Goal: Task Accomplishment & Management: Use online tool/utility

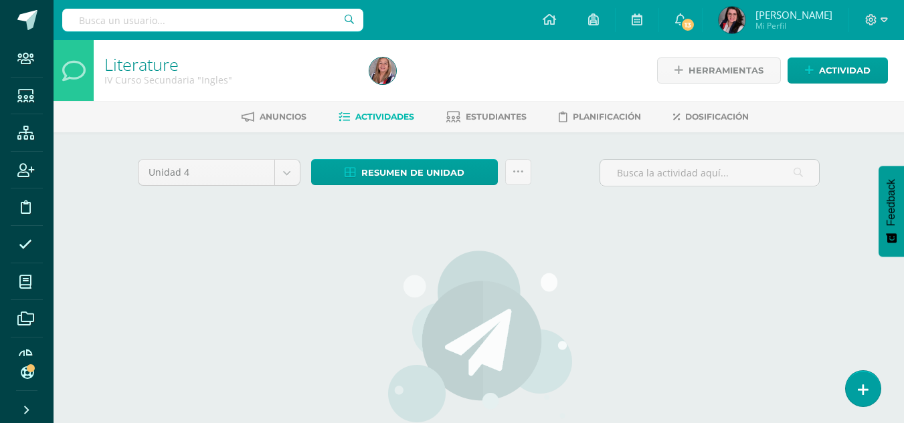
click at [745, 15] on img at bounding box center [731, 20] width 27 height 27
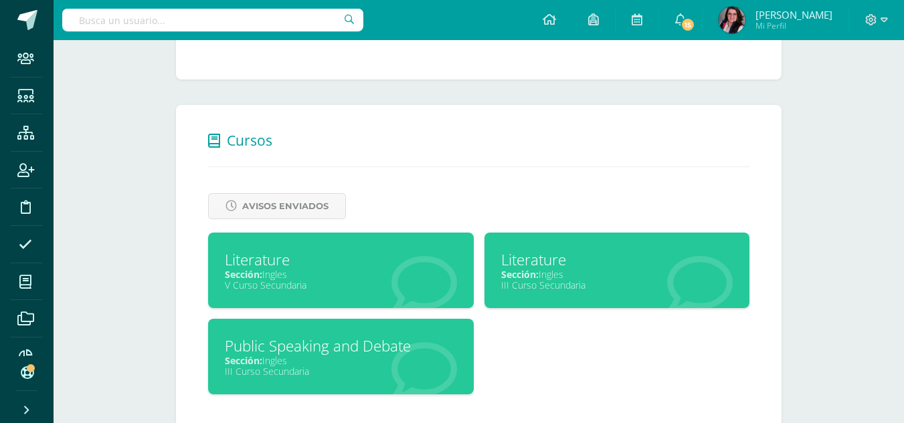
scroll to position [493, 0]
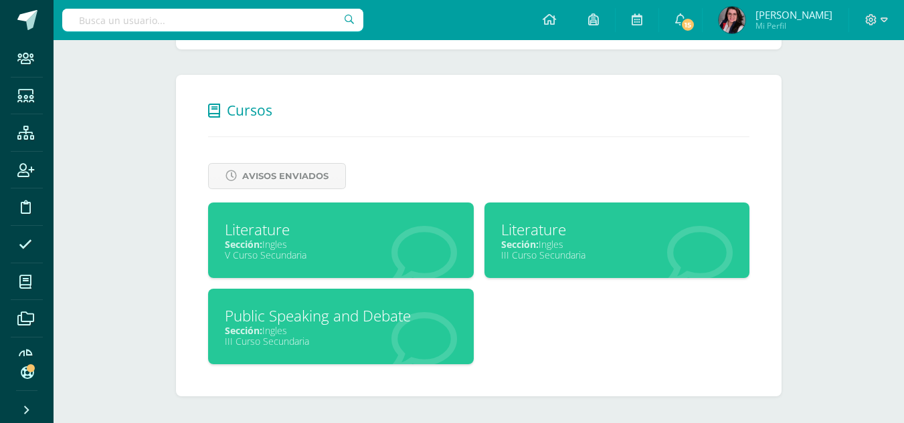
click at [450, 251] on div "V Curso Secundaria" at bounding box center [341, 255] width 232 height 13
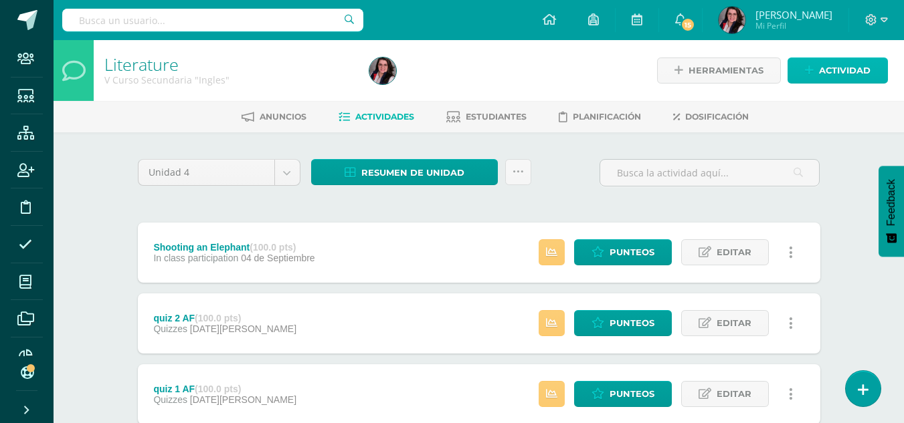
click at [843, 66] on span "Actividad" at bounding box center [845, 70] width 52 height 25
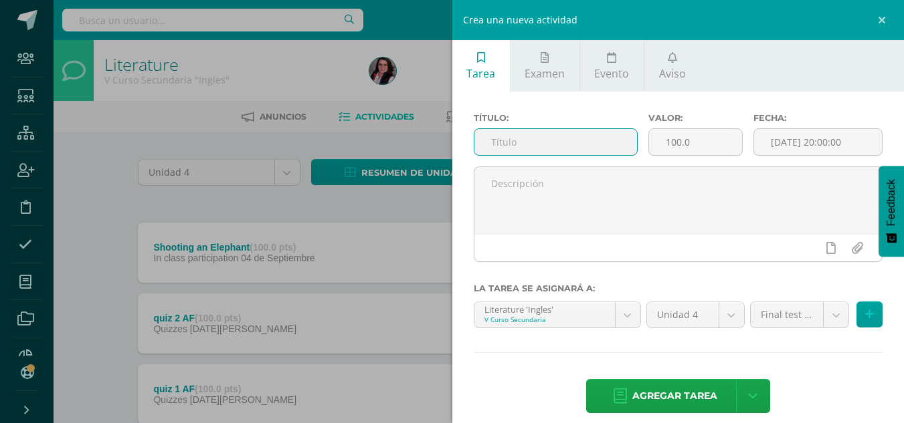
click at [585, 140] on input "text" at bounding box center [555, 142] width 163 height 26
type input "A"
type input "quiz 3 AF"
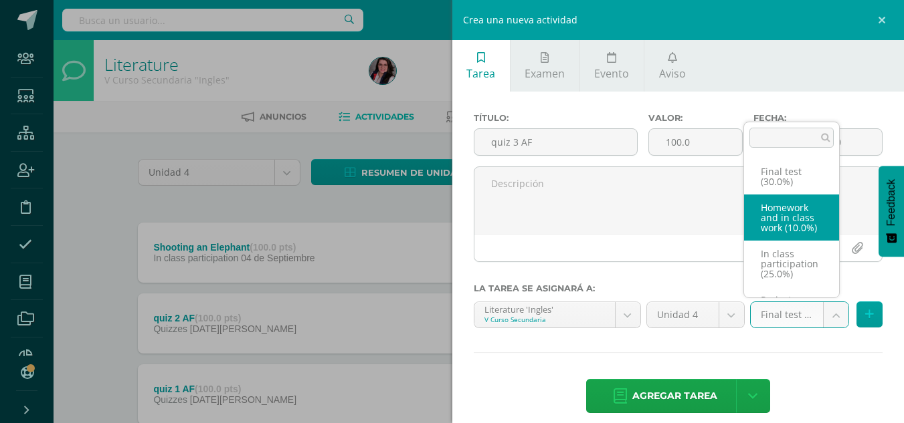
scroll to position [77, 0]
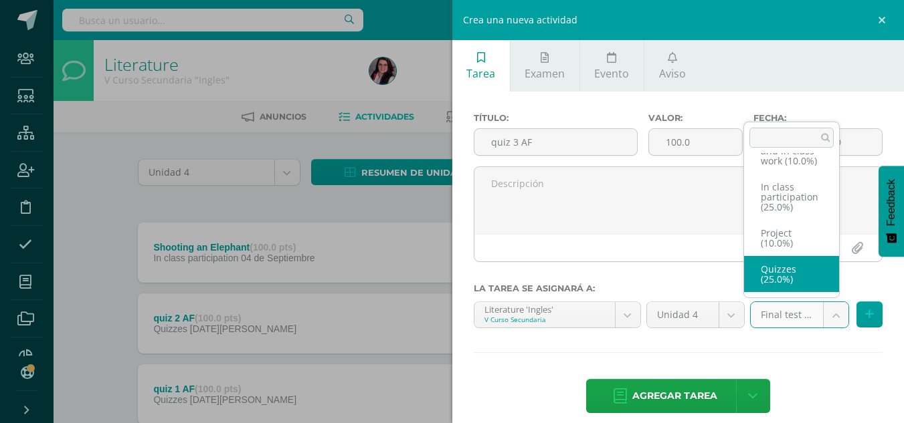
select select "232999"
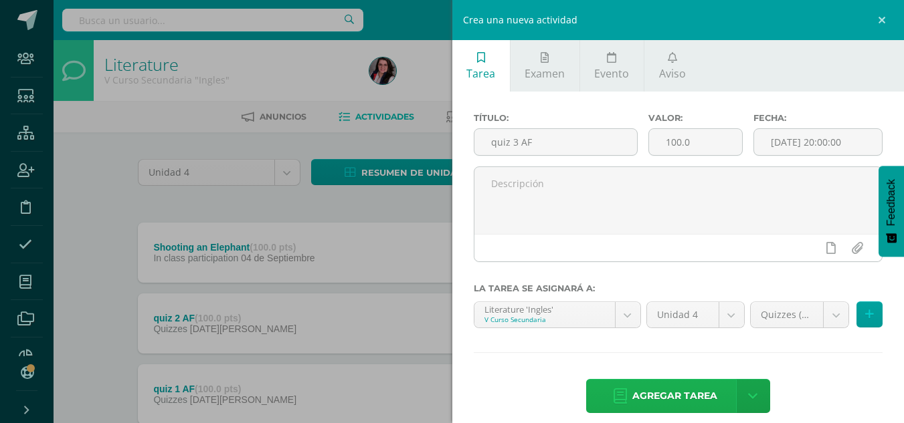
click at [643, 390] on span "Agregar tarea" at bounding box center [674, 396] width 85 height 33
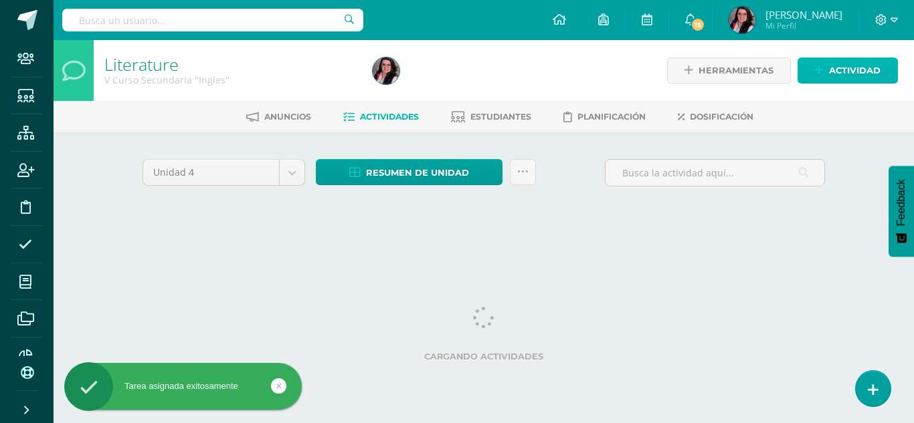
click at [847, 73] on span "Actividad" at bounding box center [855, 70] width 52 height 25
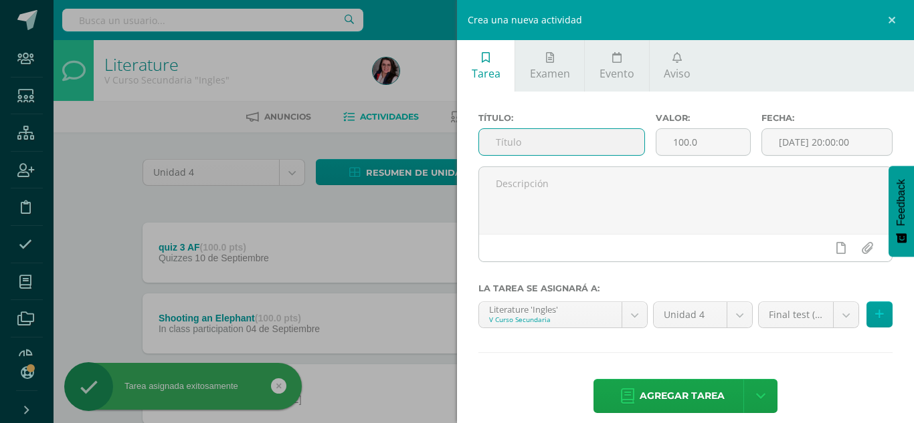
click at [611, 140] on input "text" at bounding box center [561, 142] width 165 height 26
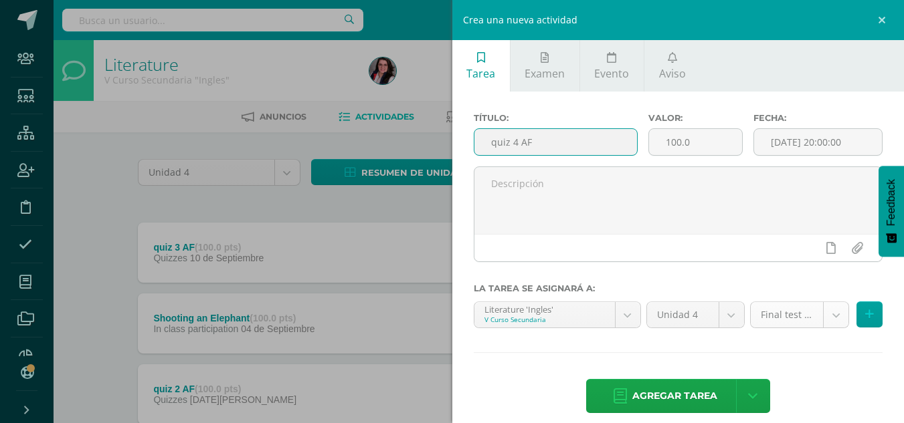
type input "quiz 4 AF"
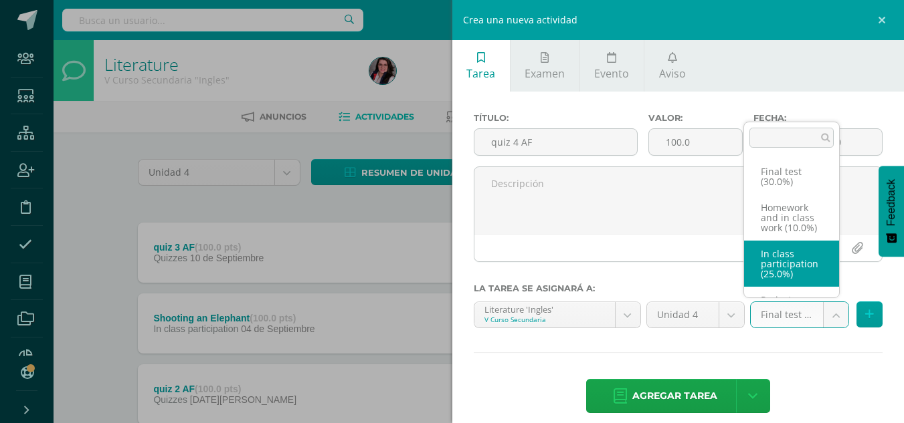
scroll to position [77, 0]
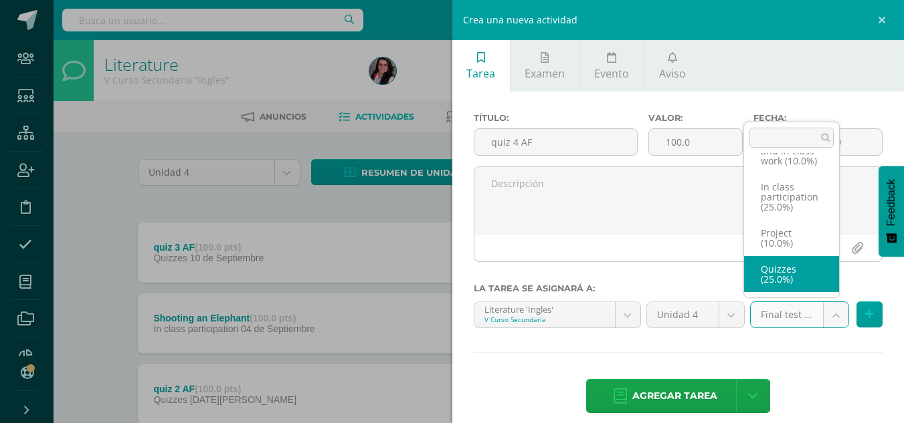
select select "232999"
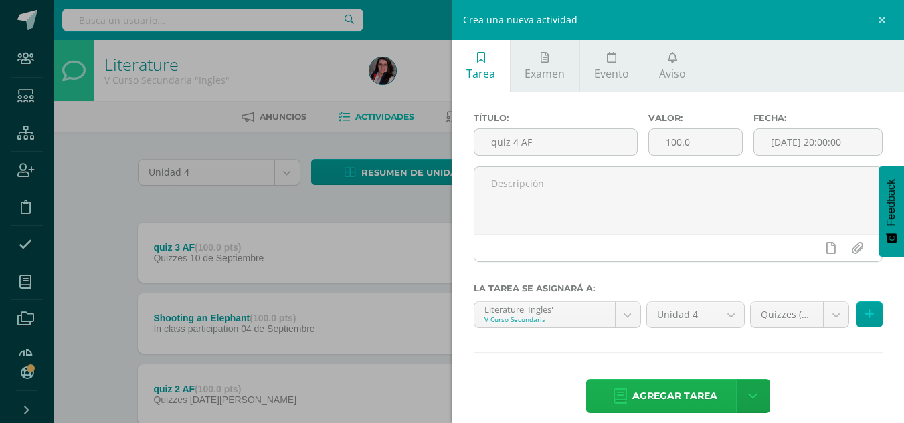
click at [613, 395] on icon at bounding box center [619, 396] width 13 height 15
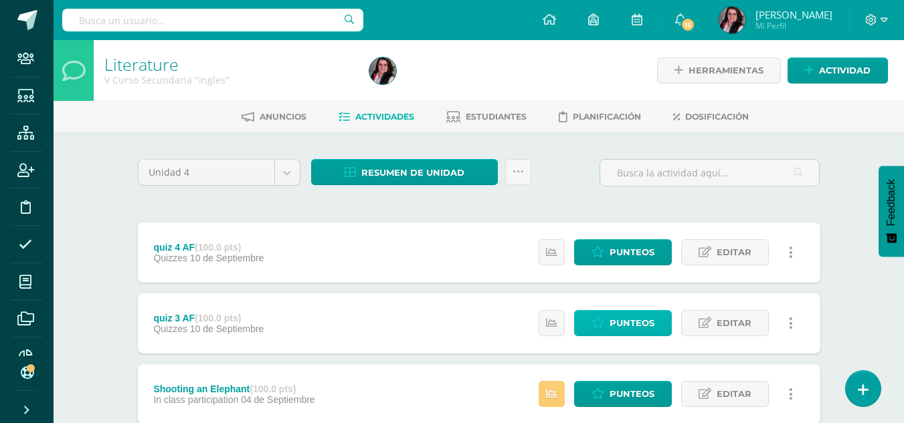
click at [591, 328] on link "Punteos" at bounding box center [623, 323] width 98 height 26
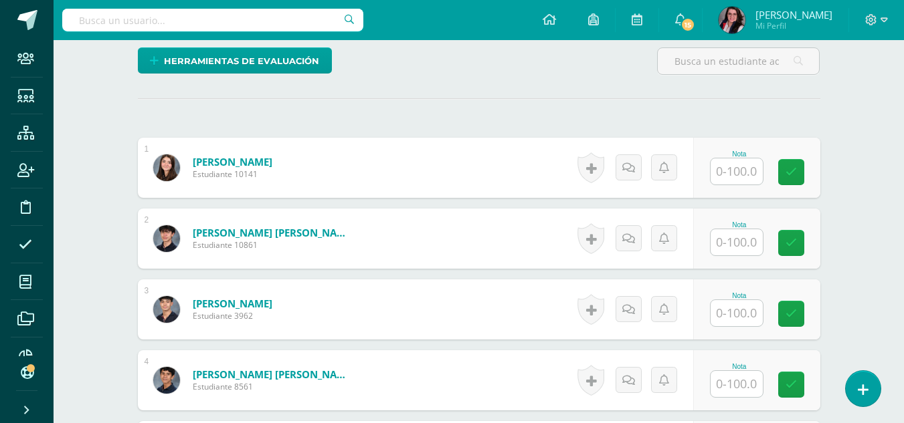
scroll to position [328, 0]
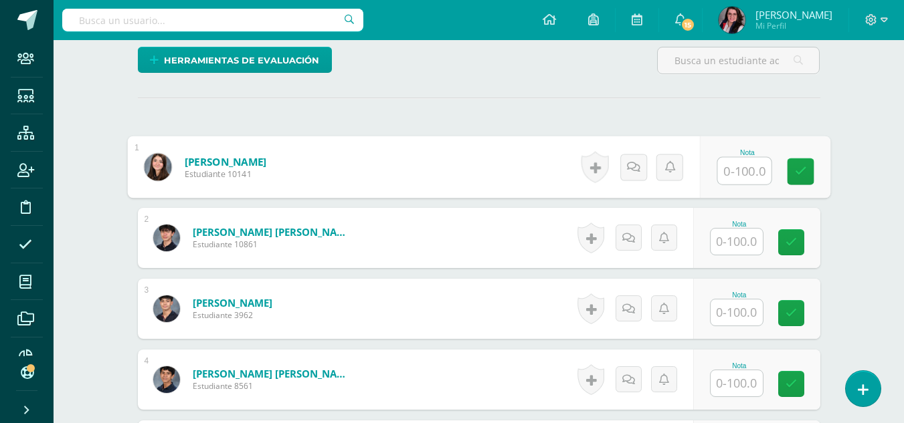
click at [732, 174] on input "text" at bounding box center [744, 171] width 54 height 27
type input "55"
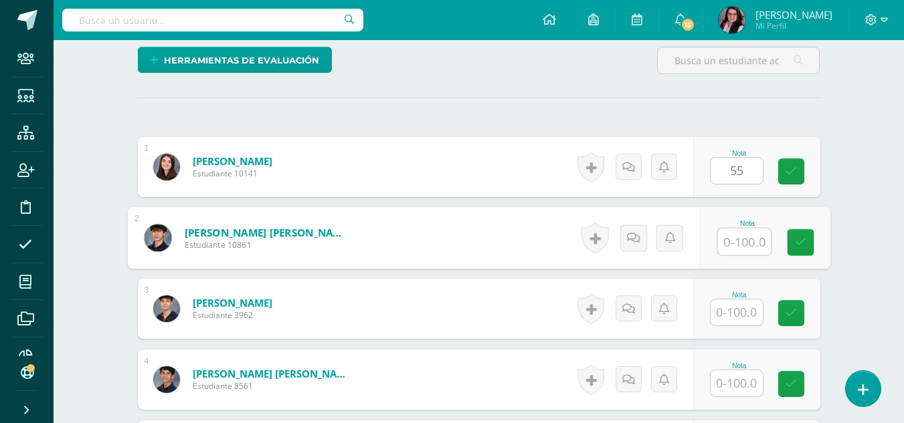
scroll to position [328, 0]
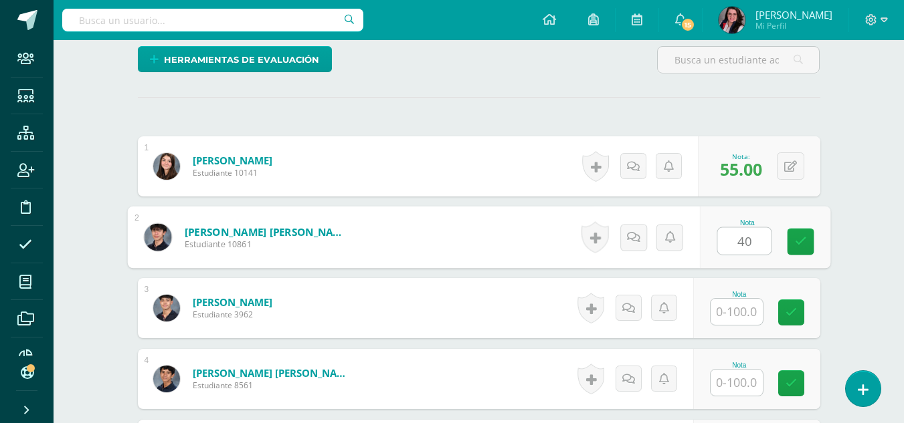
type input "40"
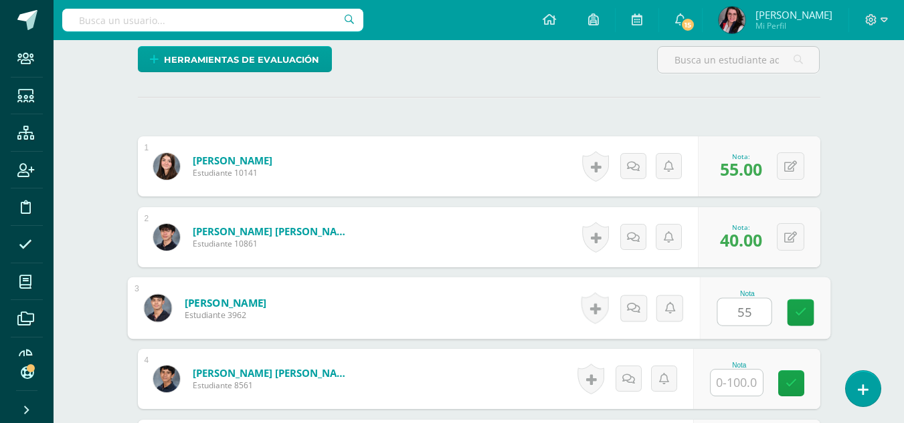
type input "55"
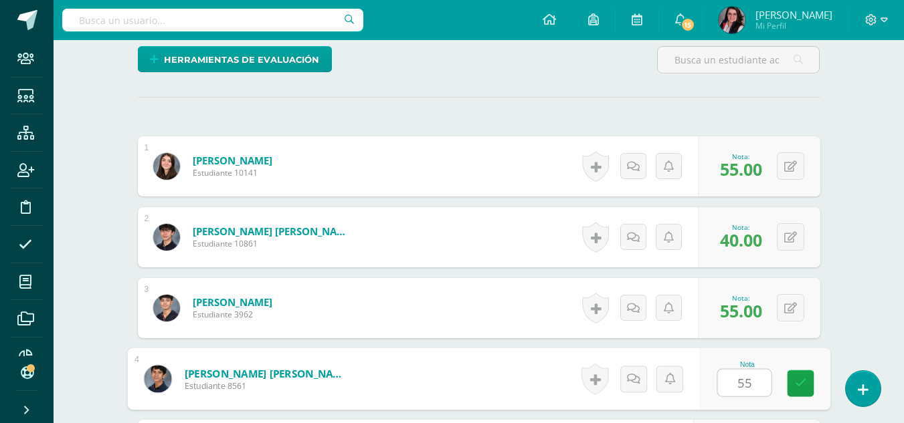
type input "55"
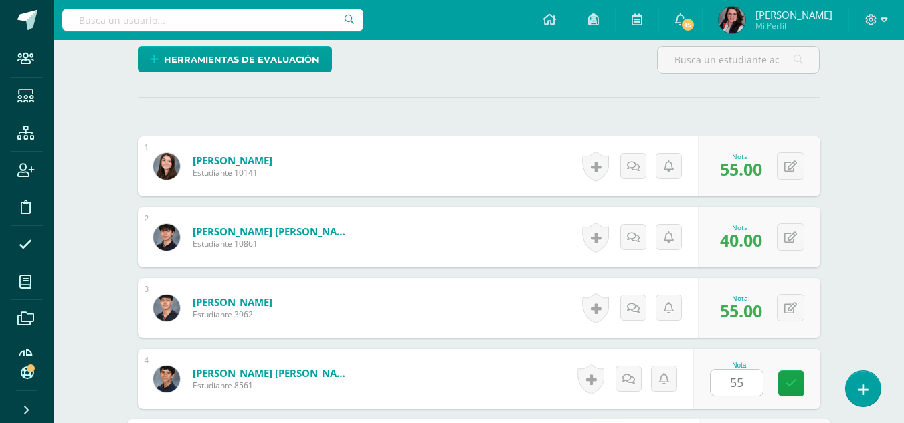
scroll to position [571, 0]
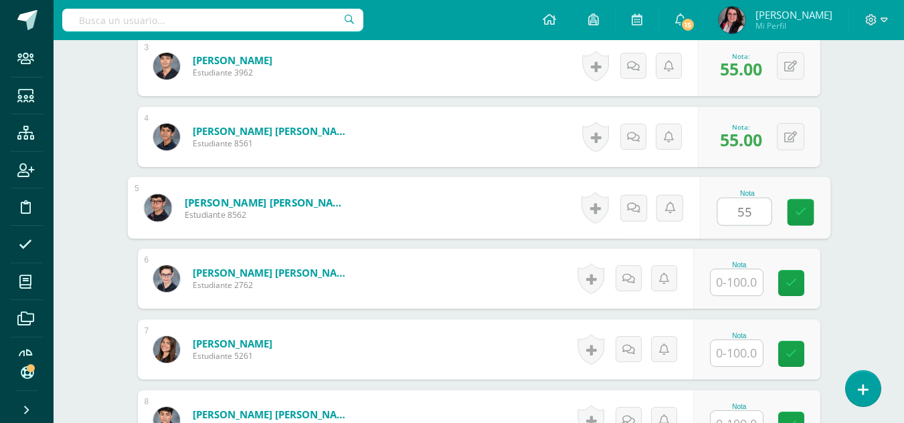
type input "55"
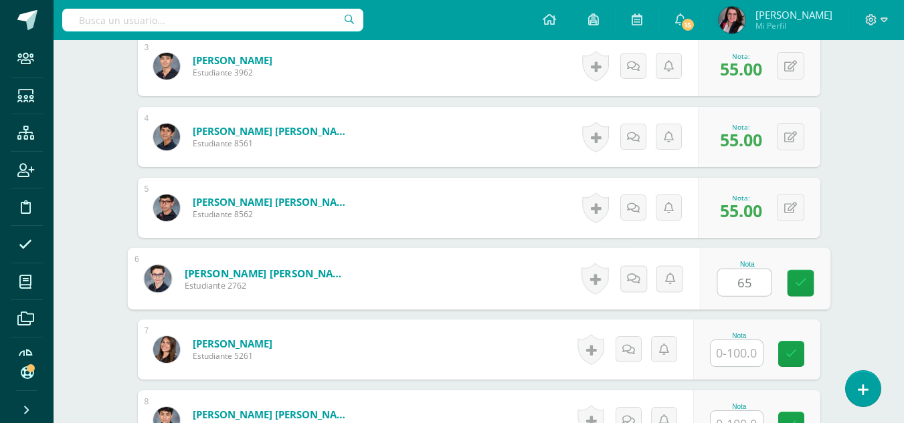
type input "65"
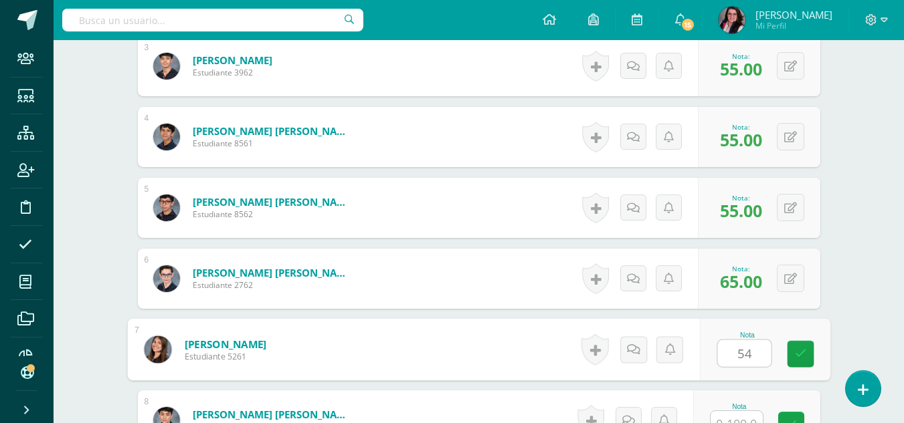
type input "5"
type input "65"
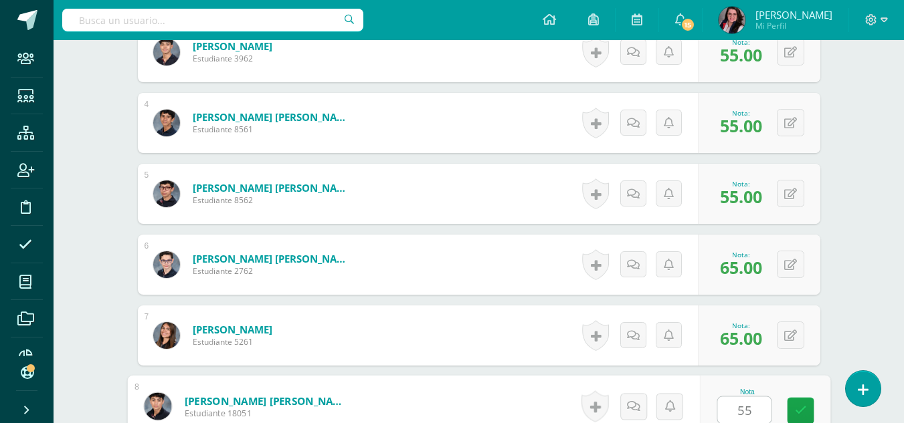
type input "55"
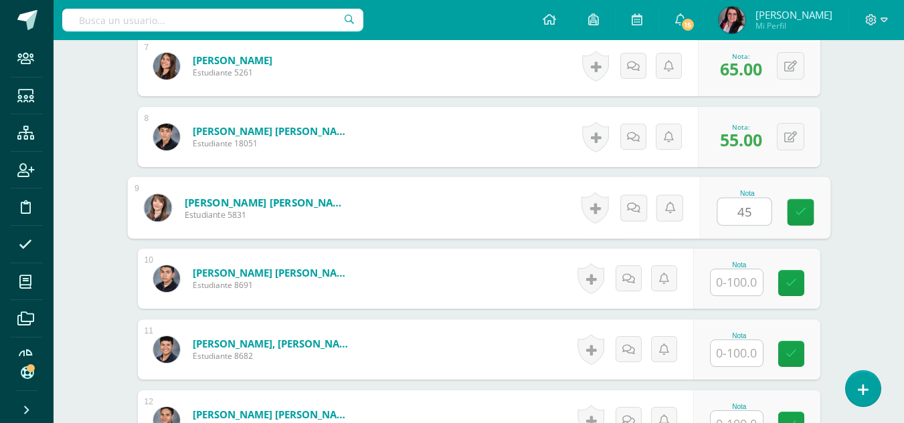
type input "45"
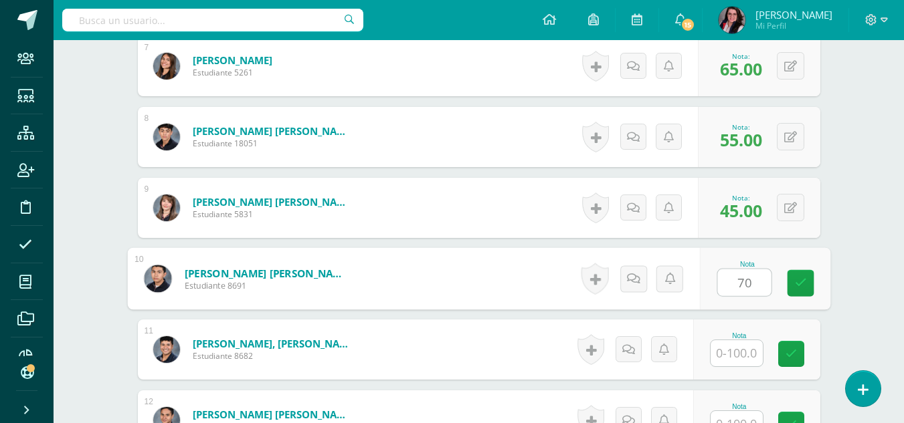
type input "70"
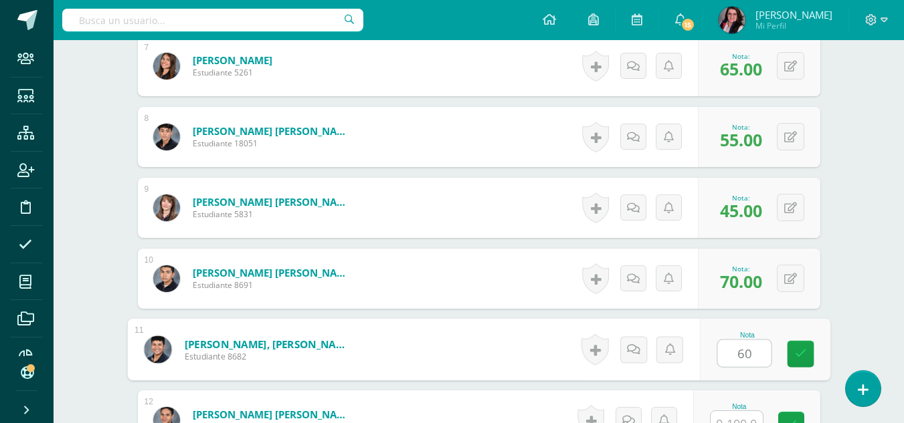
type input "60"
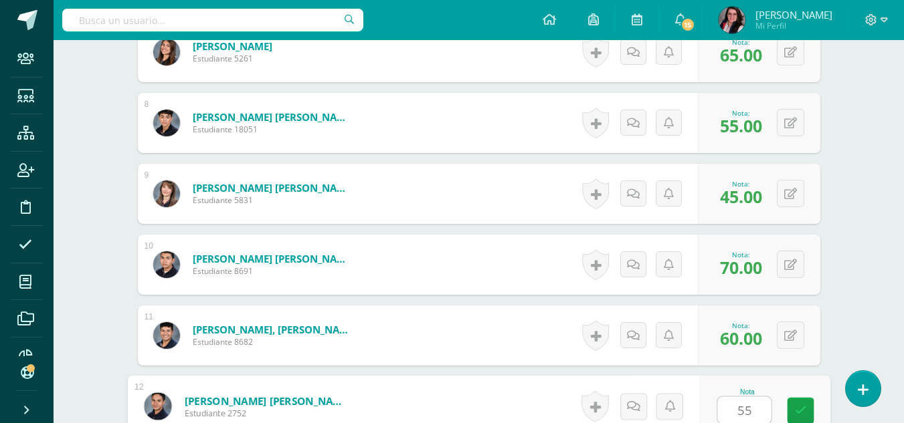
type input "55"
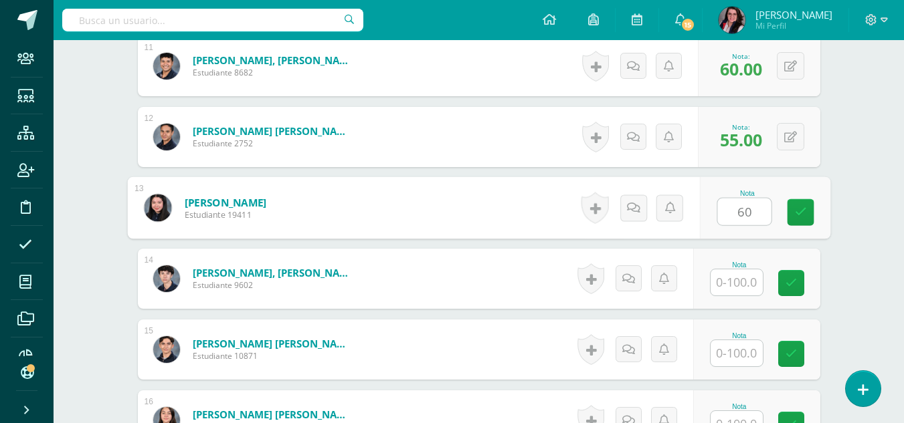
type input "60"
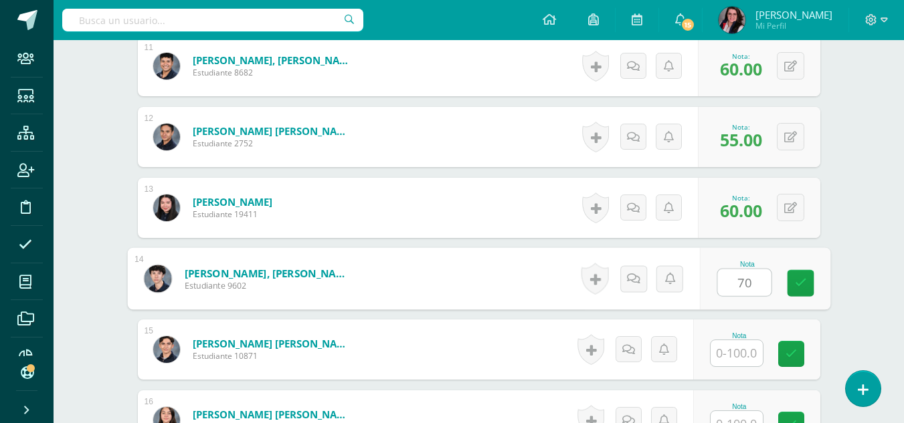
type input "70"
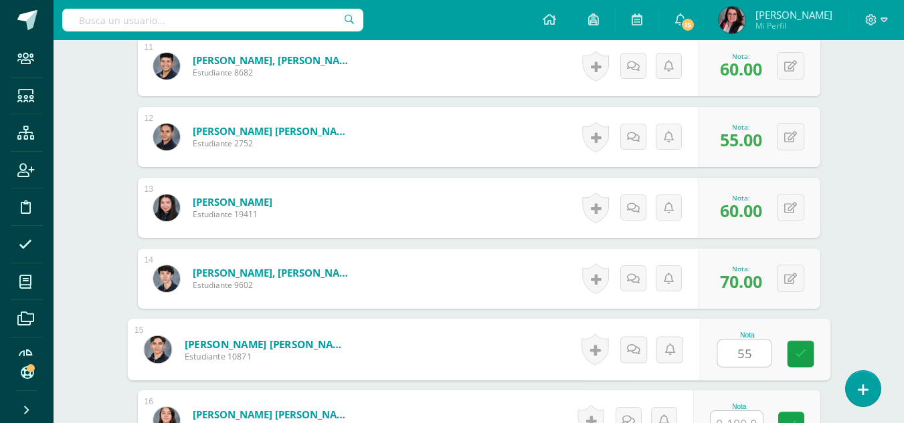
type input "55"
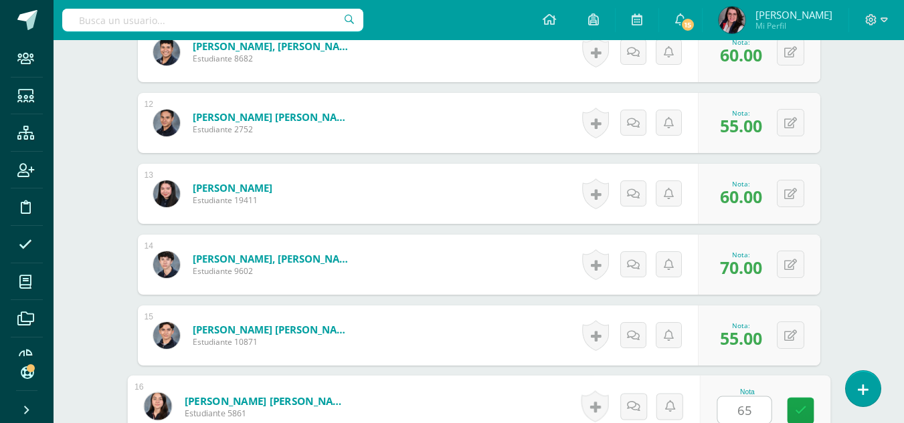
type input "65"
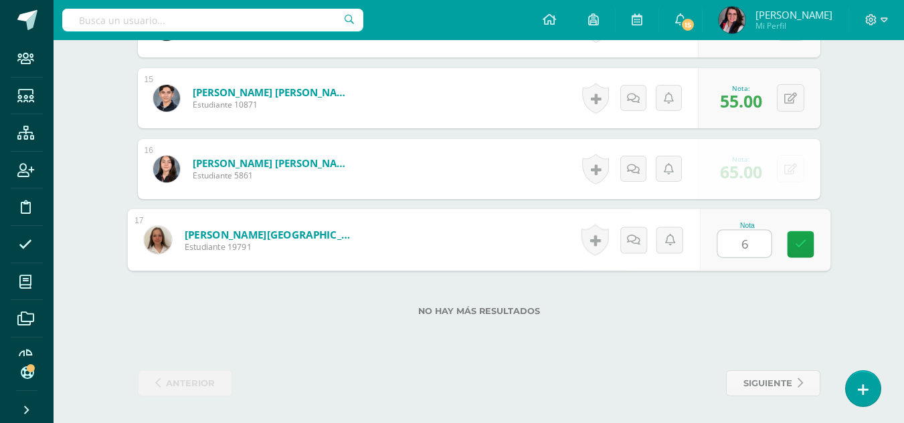
type input "60"
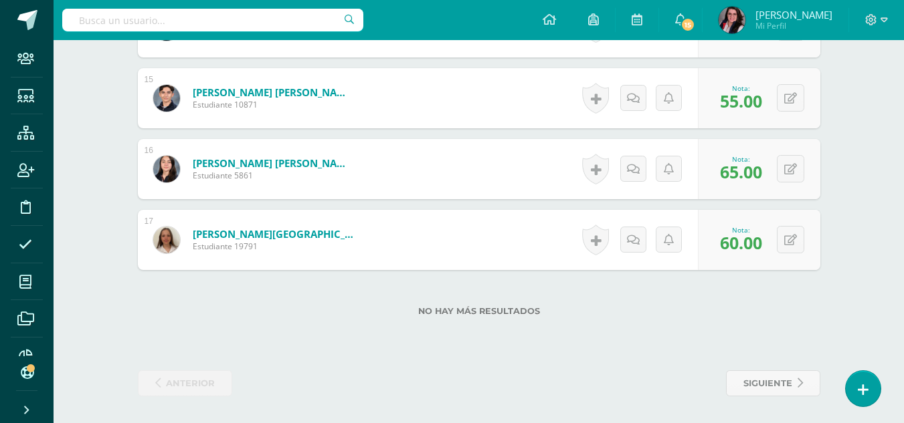
drag, startPoint x: 732, startPoint y: 174, endPoint x: 838, endPoint y: 172, distance: 105.7
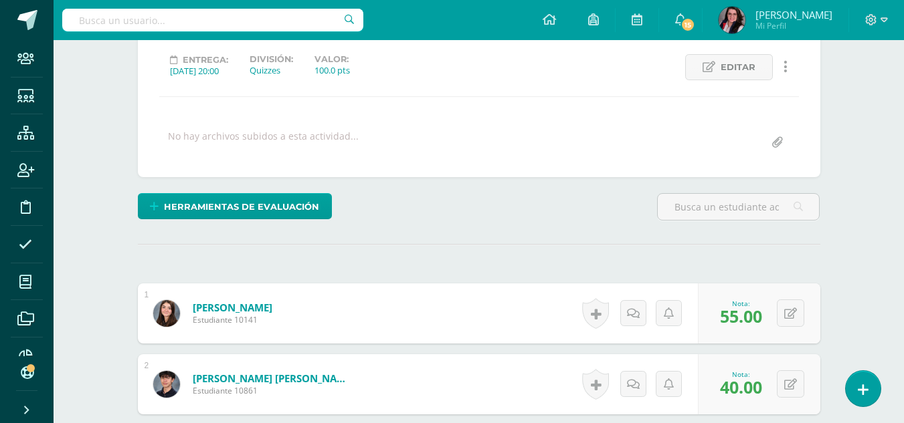
scroll to position [0, 0]
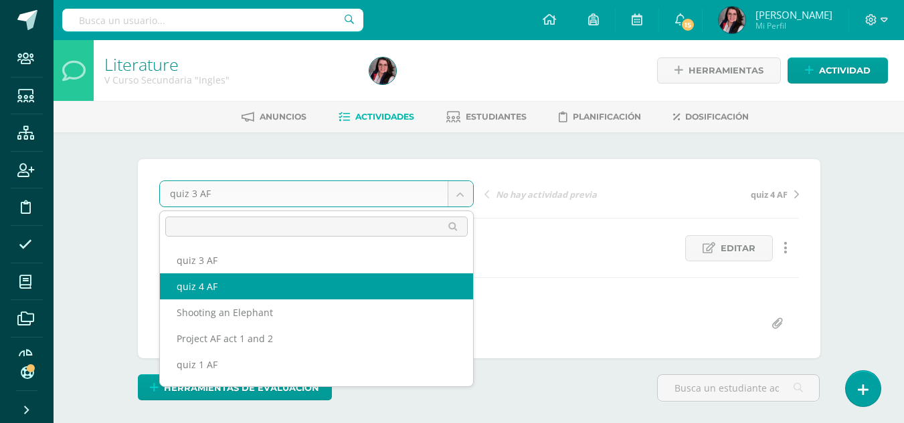
select select "/dashboard/teacher/grade-activity/235270/"
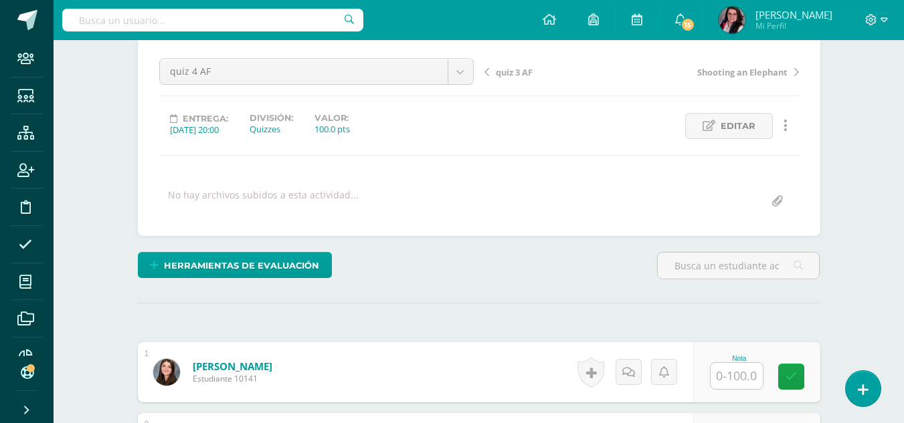
scroll to position [123, 0]
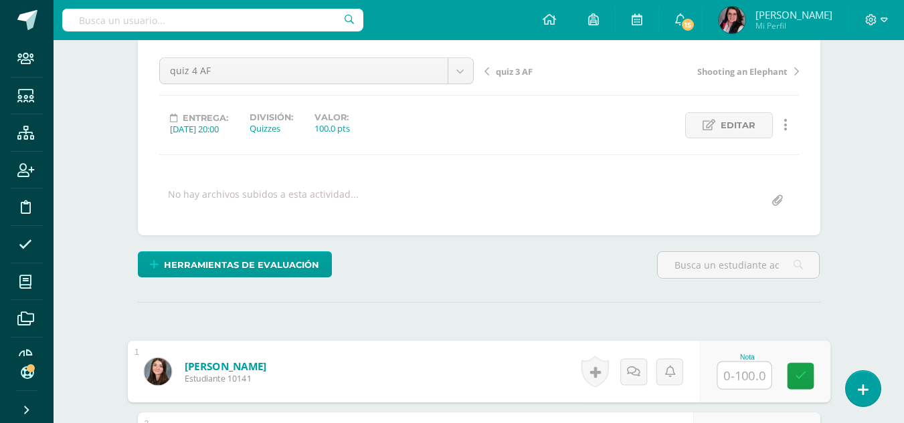
click at [729, 367] on input "text" at bounding box center [744, 376] width 54 height 27
type input "70"
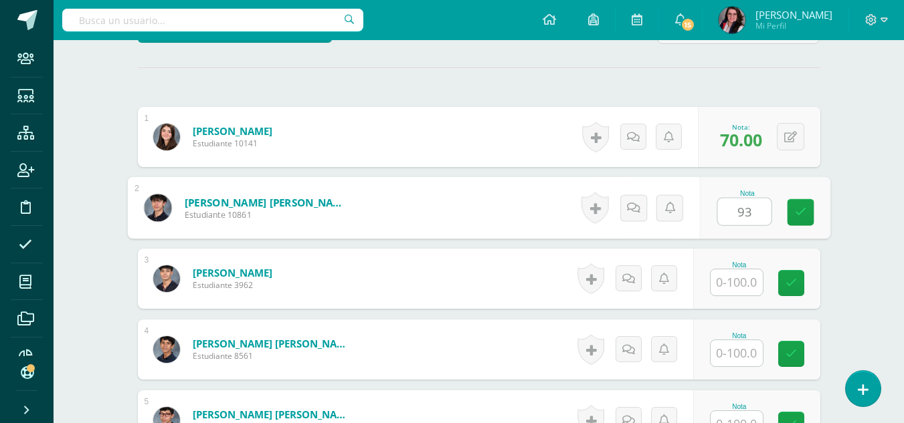
type input "93"
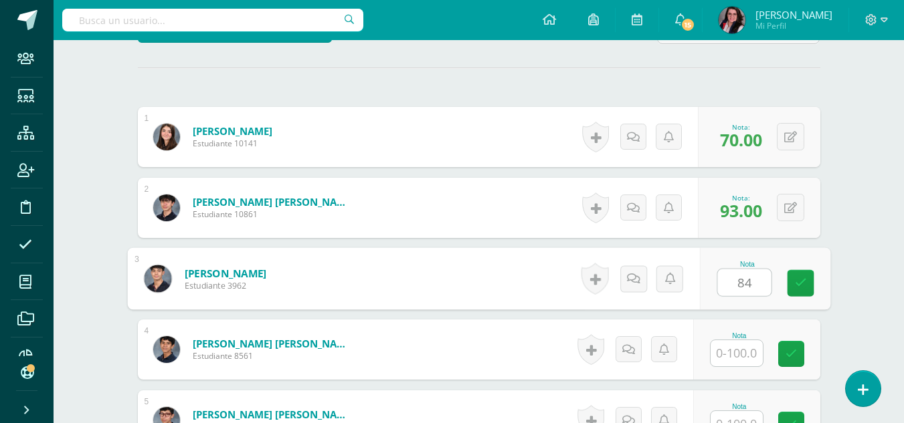
type input "84"
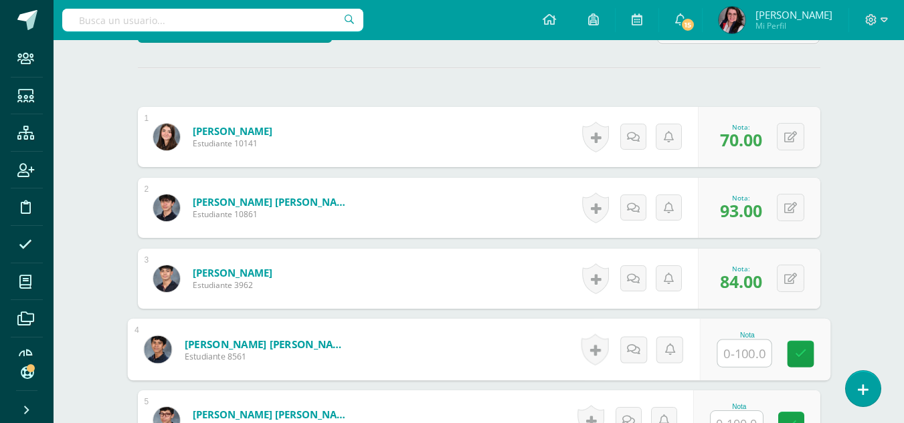
scroll to position [376, 0]
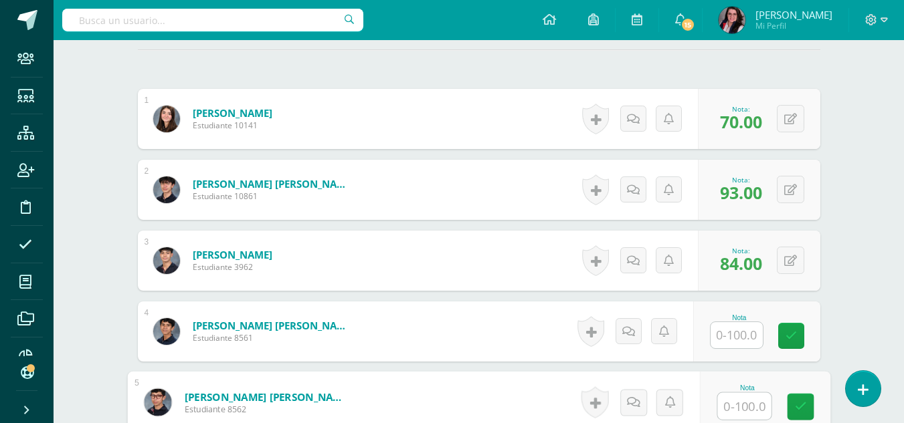
click at [737, 401] on input "text" at bounding box center [744, 406] width 54 height 27
type input "84"
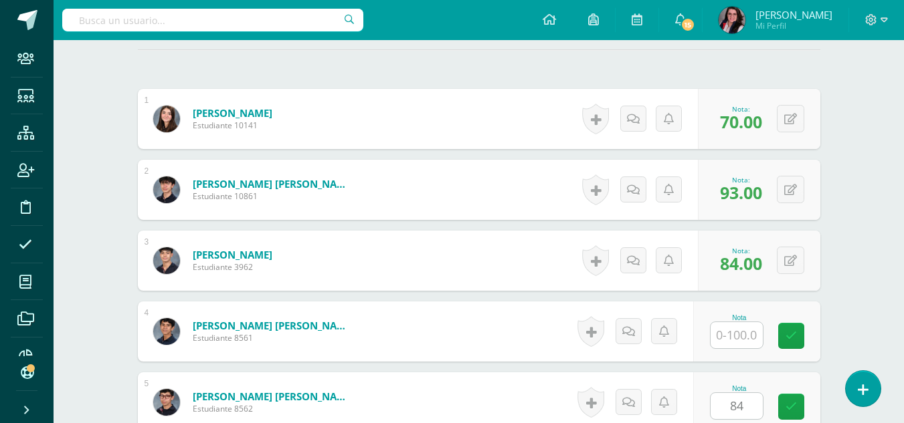
scroll to position [642, 0]
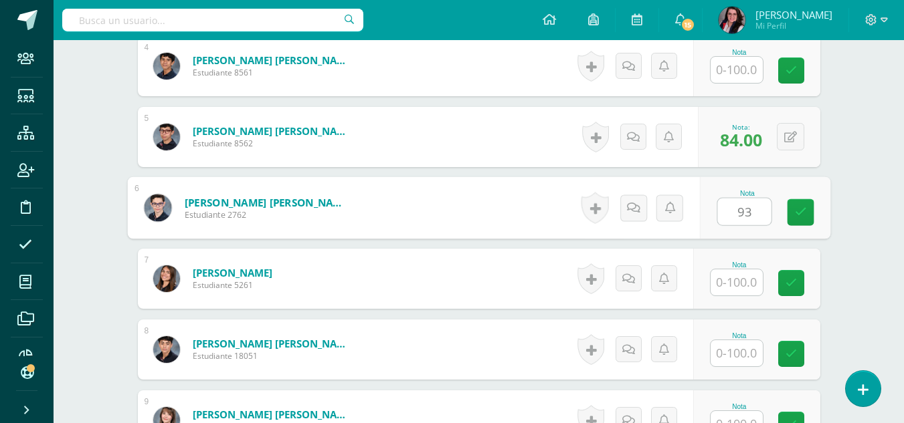
type input "93"
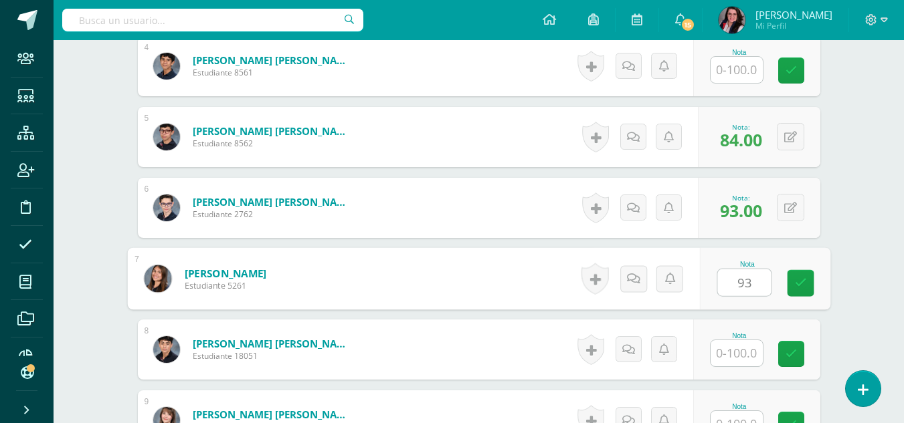
type input "93"
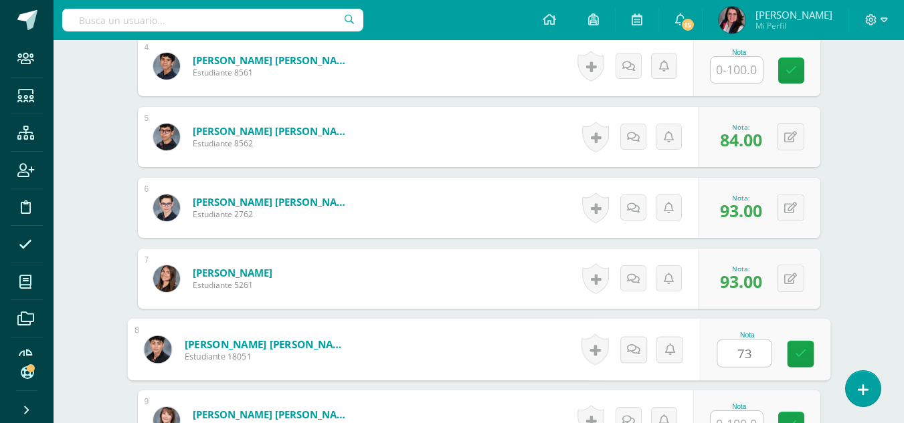
type input "73"
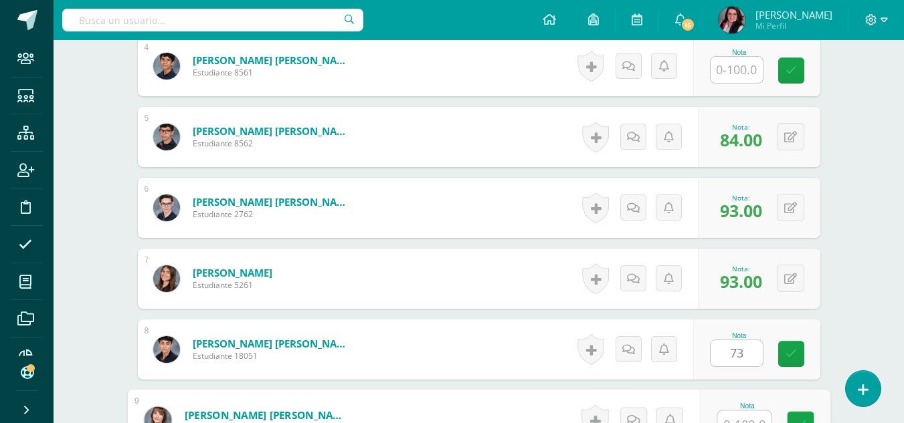
scroll to position [656, 0]
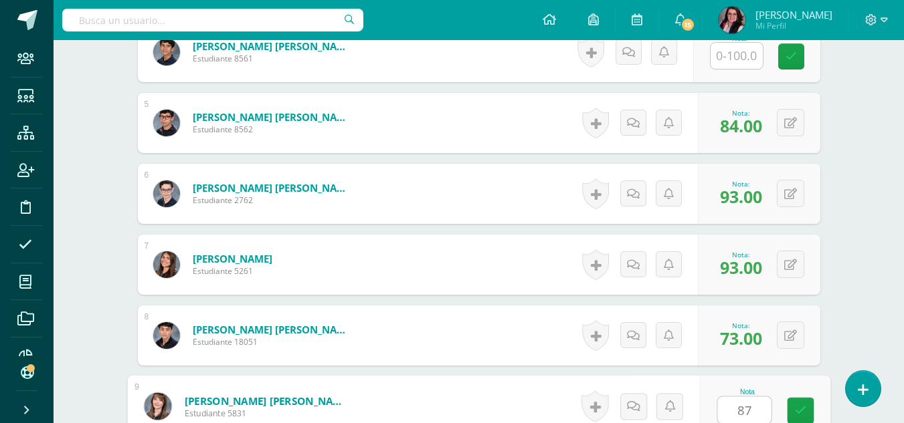
type input "87"
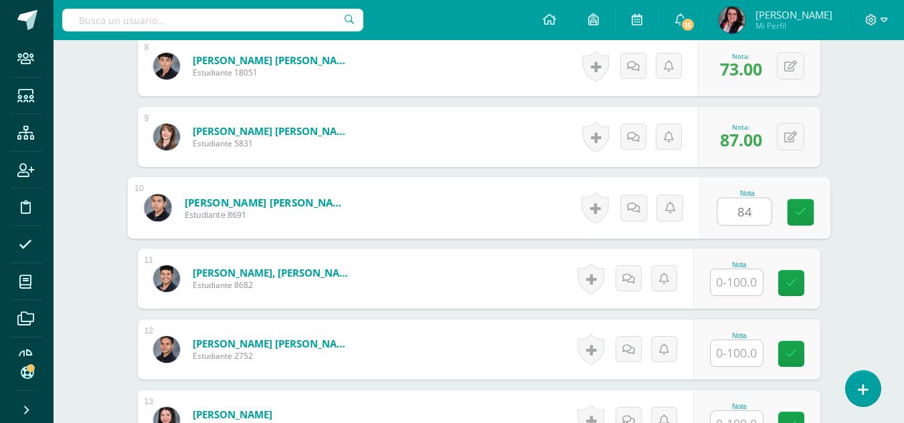
type input "84"
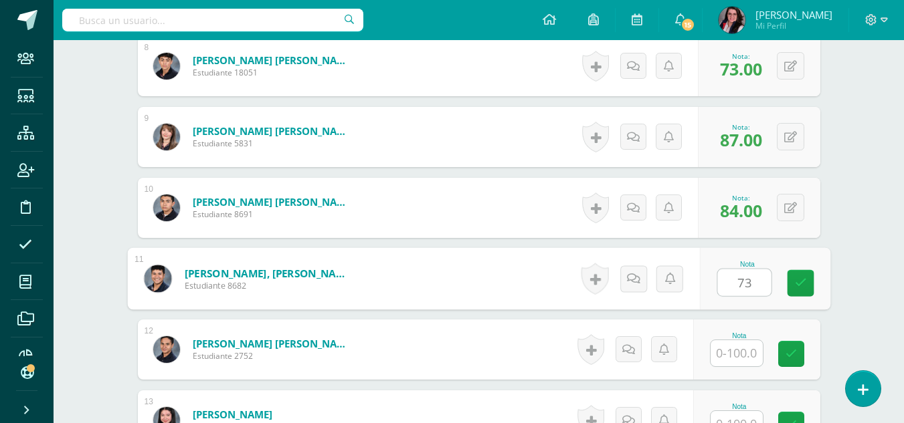
type input "73"
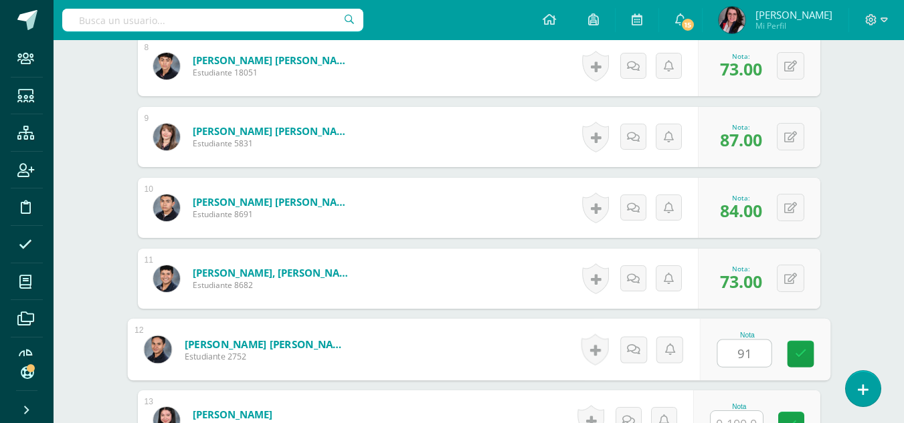
type input "91"
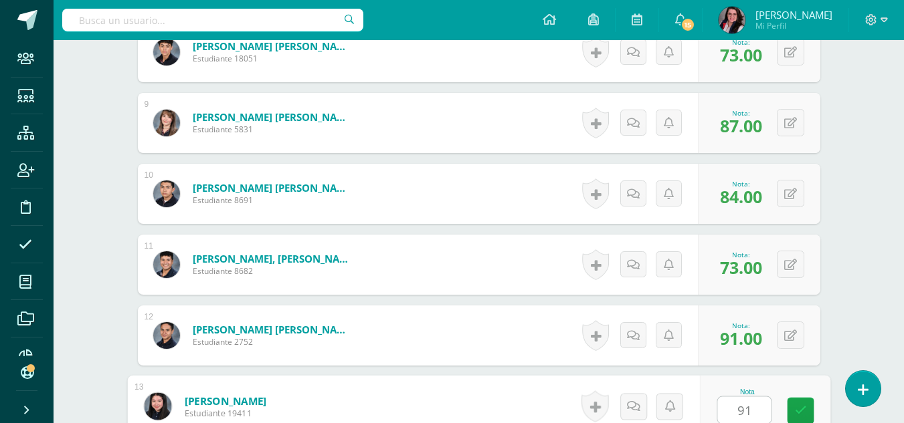
type input "91"
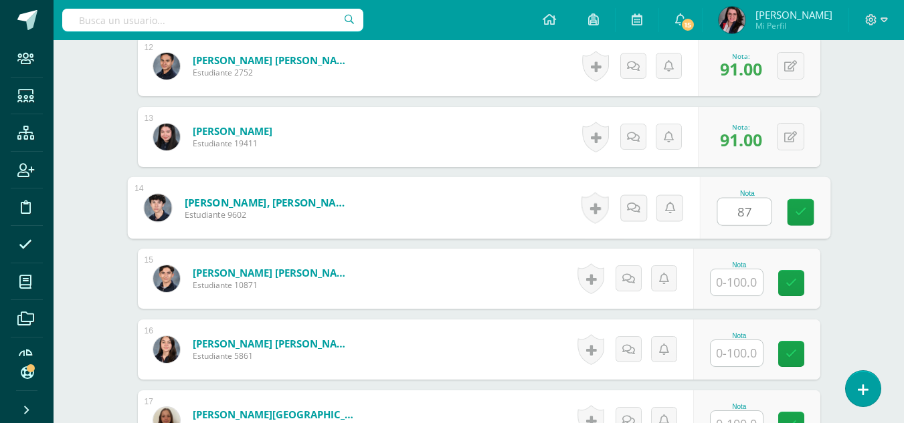
type input "87"
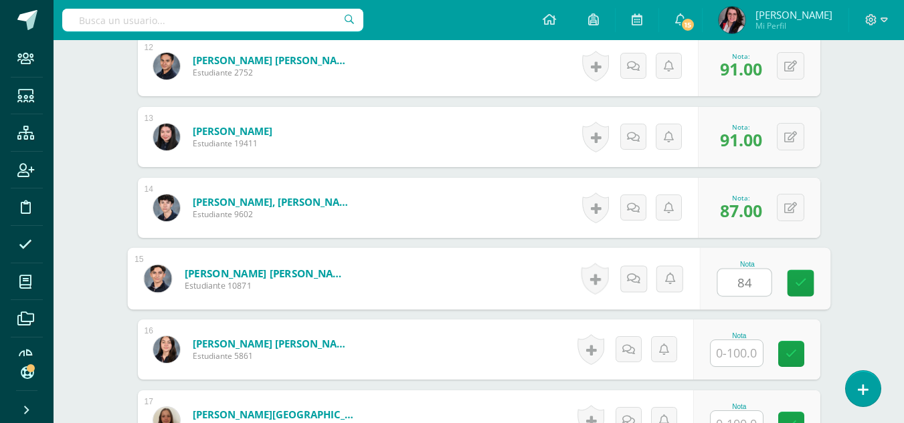
type input "84"
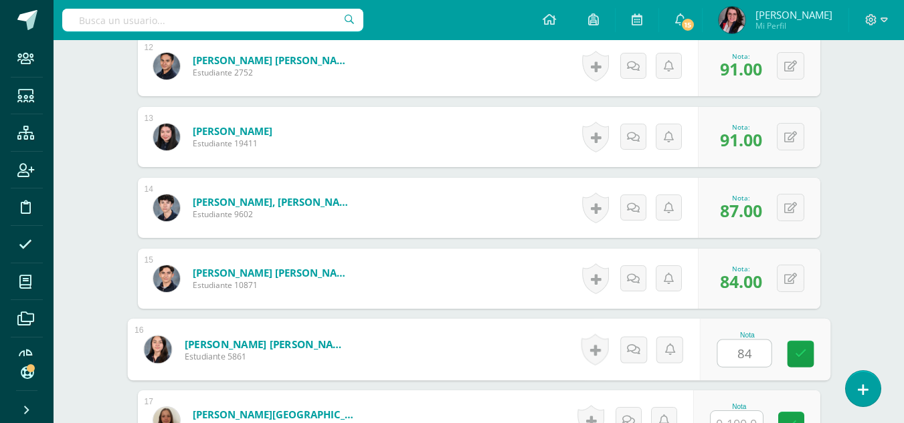
type input "84"
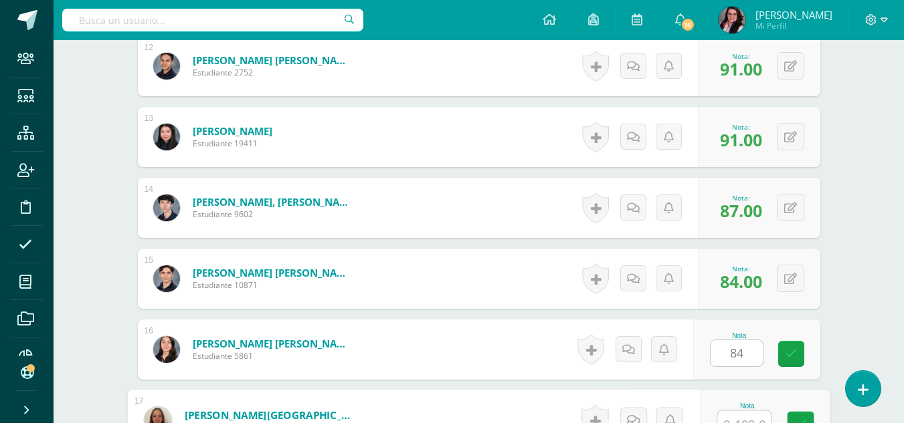
scroll to position [1223, 0]
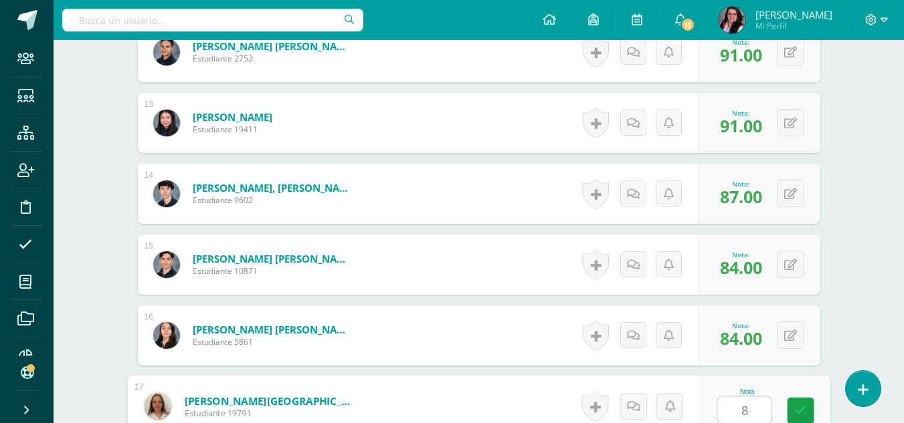
type input "84"
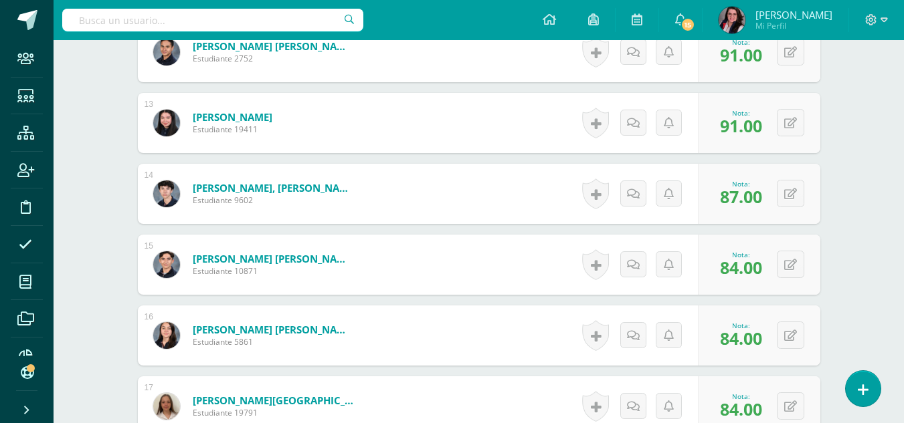
drag, startPoint x: 737, startPoint y: 401, endPoint x: 868, endPoint y: 184, distance: 253.3
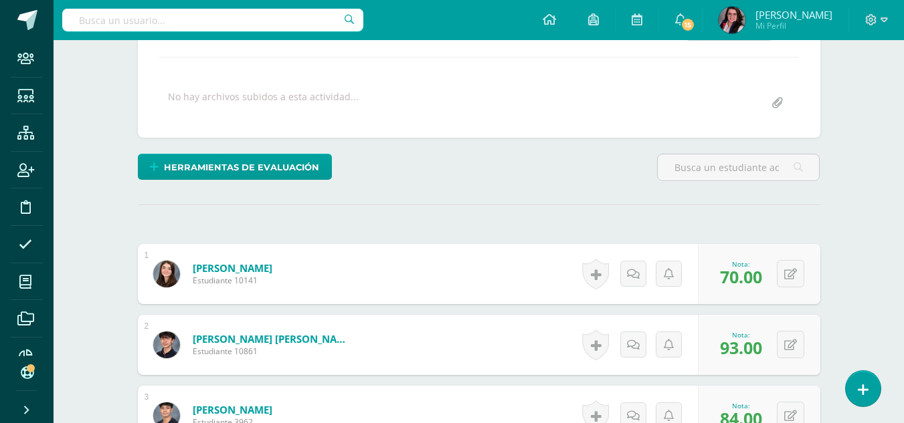
scroll to position [0, 0]
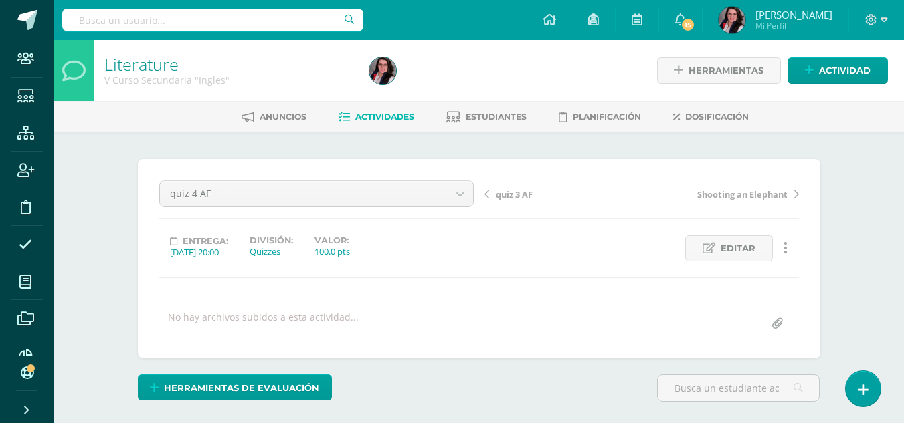
click at [368, 118] on span "Actividades" at bounding box center [384, 117] width 59 height 10
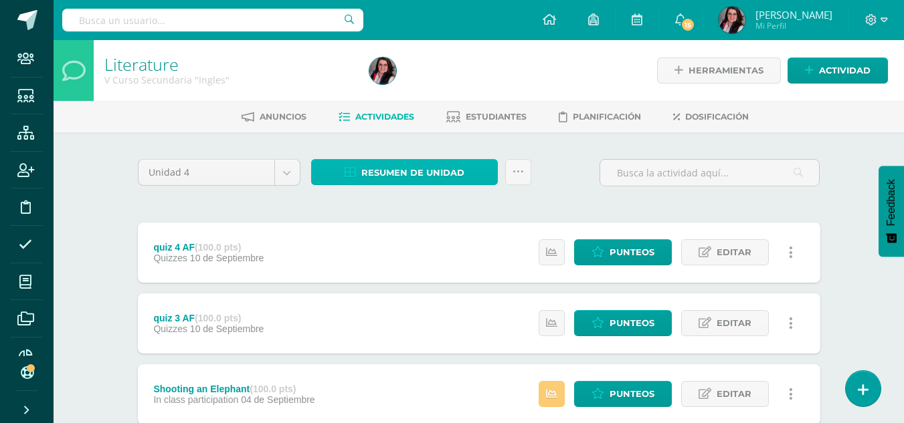
click at [365, 170] on span "Resumen de unidad" at bounding box center [412, 173] width 103 height 25
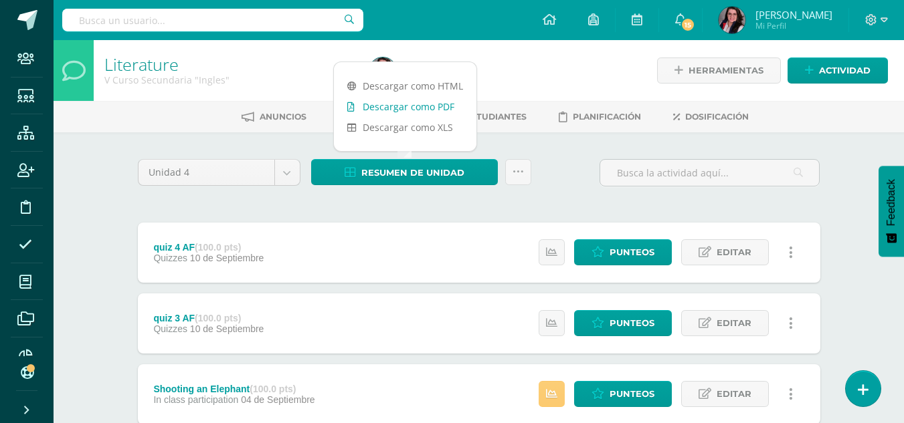
click at [404, 113] on link "Descargar como PDF" at bounding box center [405, 106] width 142 height 21
